Goal: Information Seeking & Learning: Learn about a topic

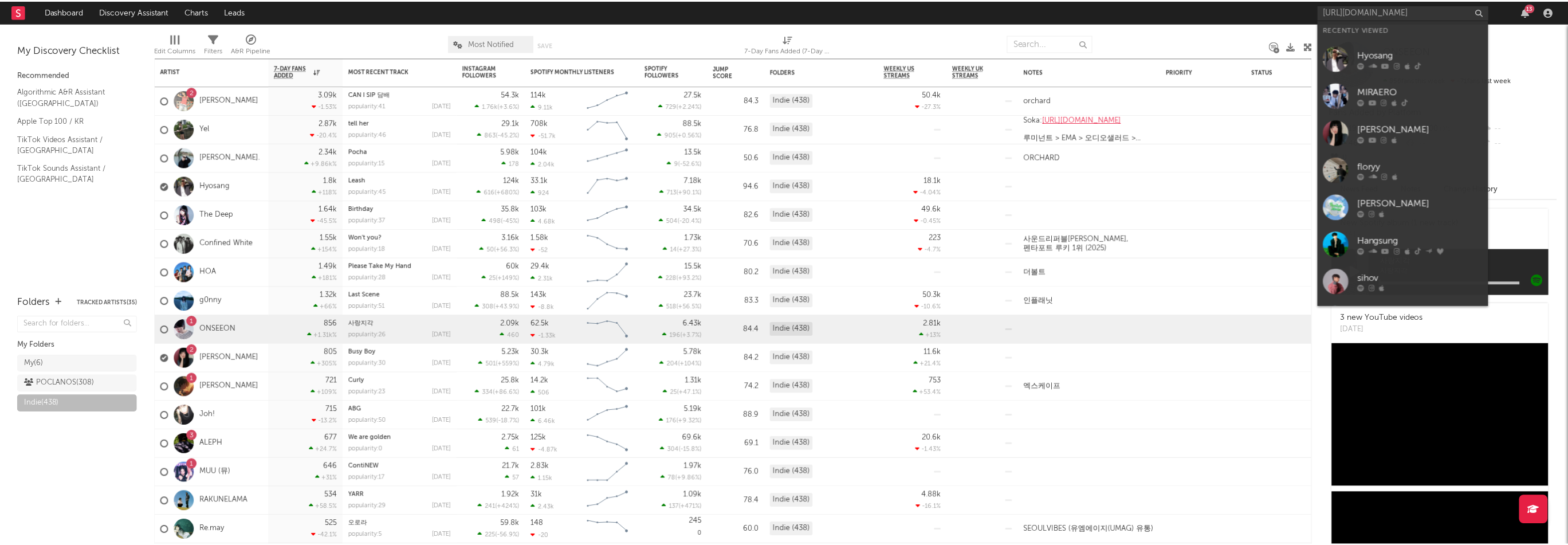
scroll to position [0, 69]
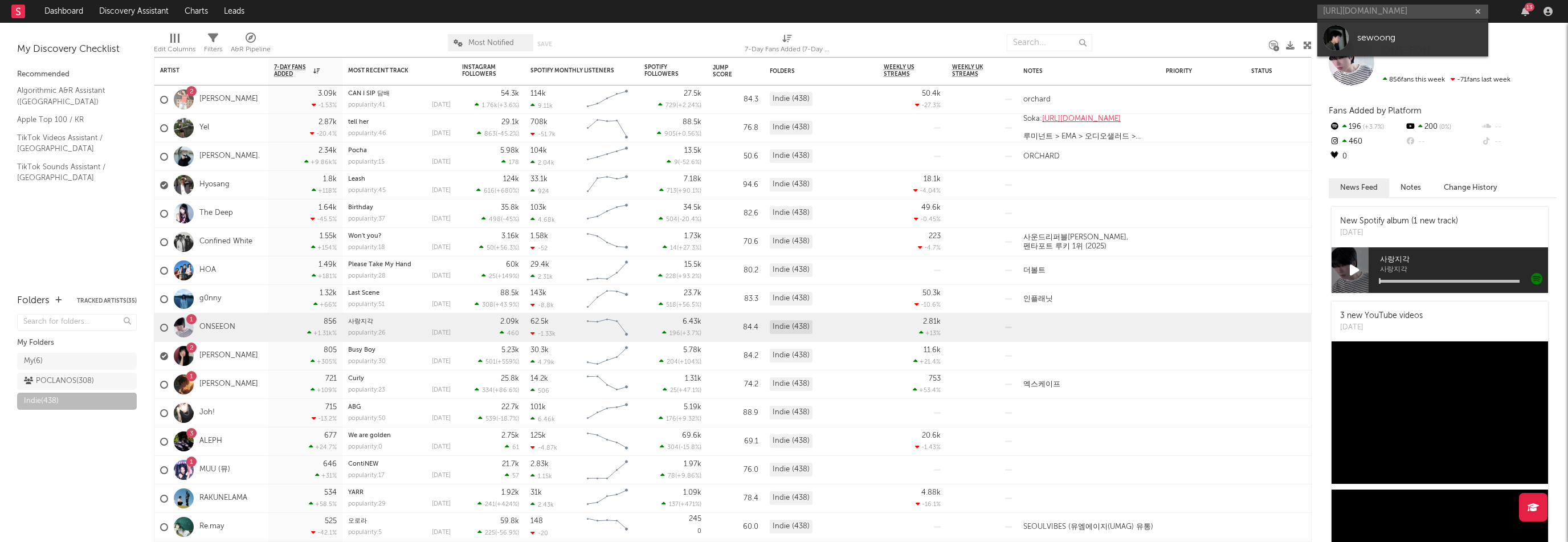
type input "[URL][DOMAIN_NAME]"
click at [1389, 34] on div "sewoong" at bounding box center [1419, 38] width 125 height 14
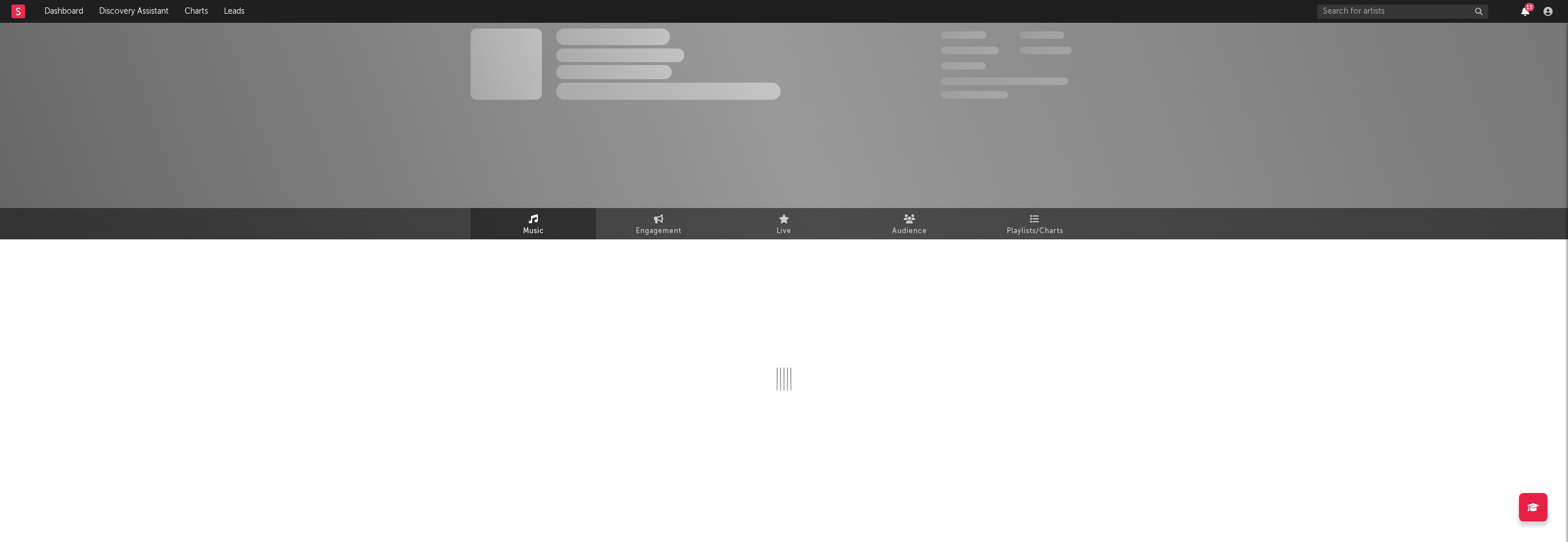
select select "6m"
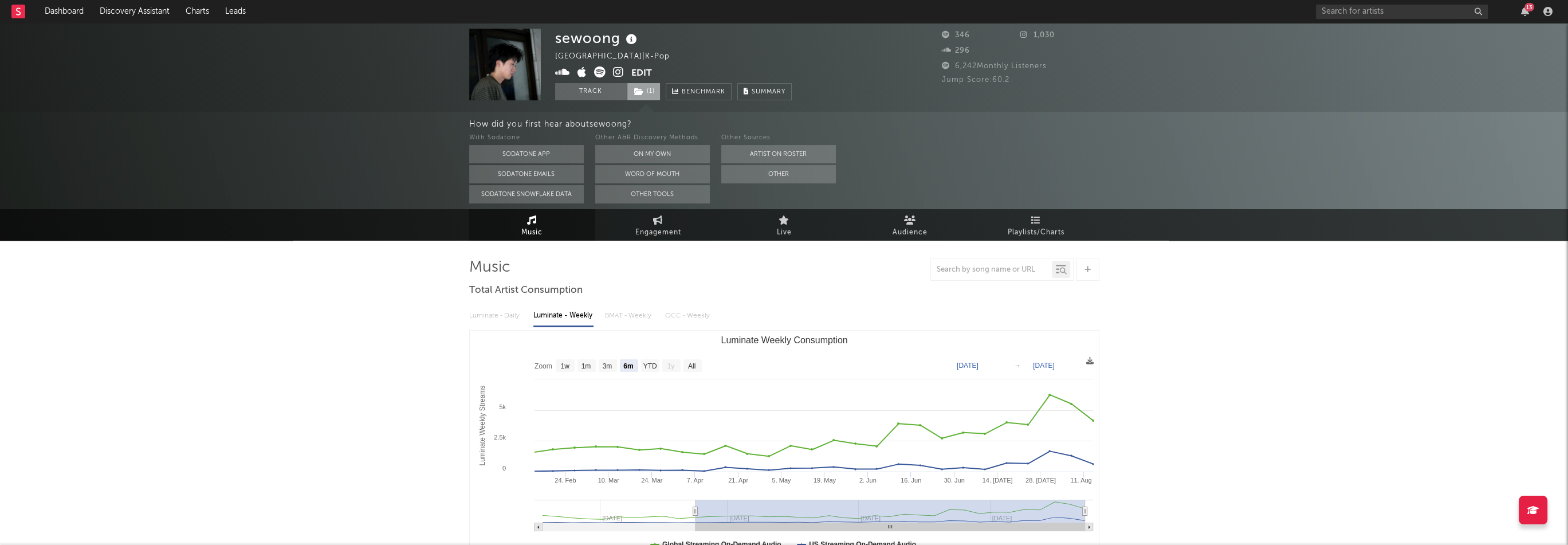
click at [653, 93] on span "( 1 )" at bounding box center [643, 92] width 33 height 17
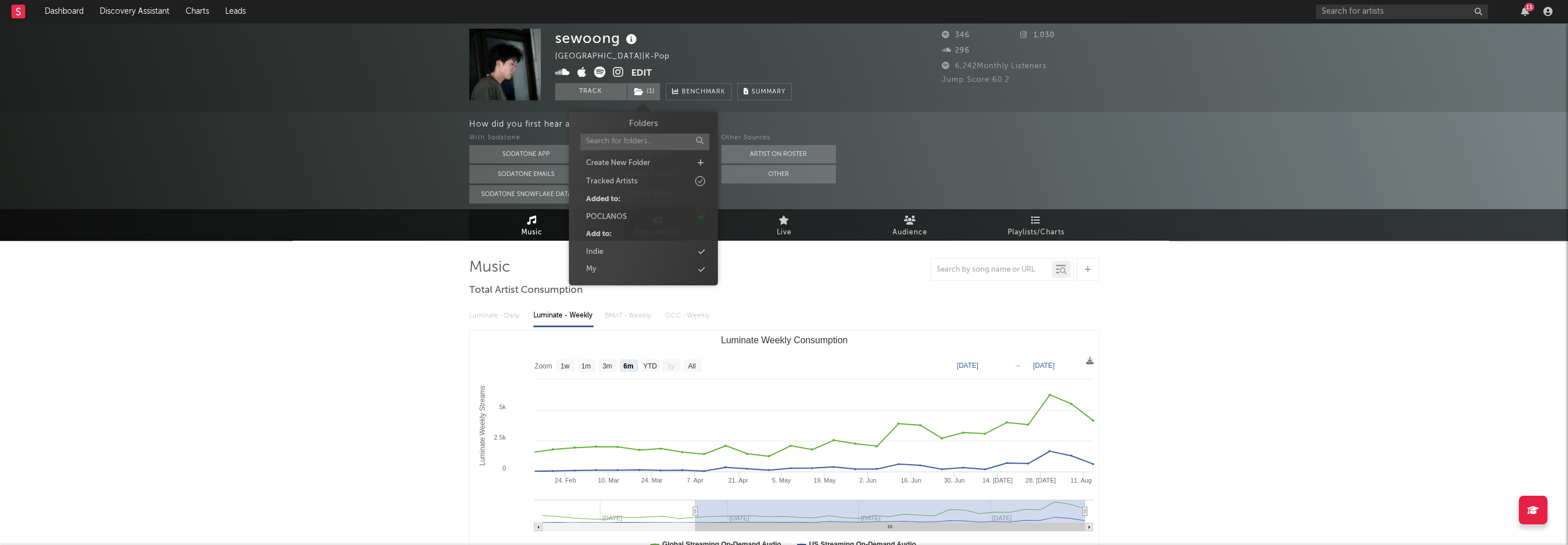
click at [784, 50] on div "sewoong [GEOGRAPHIC_DATA] | K-Pop Edit Track ( 1 ) Benchmark Summary" at bounding box center [674, 64] width 237 height 71
